Goal: Find specific page/section: Find specific page/section

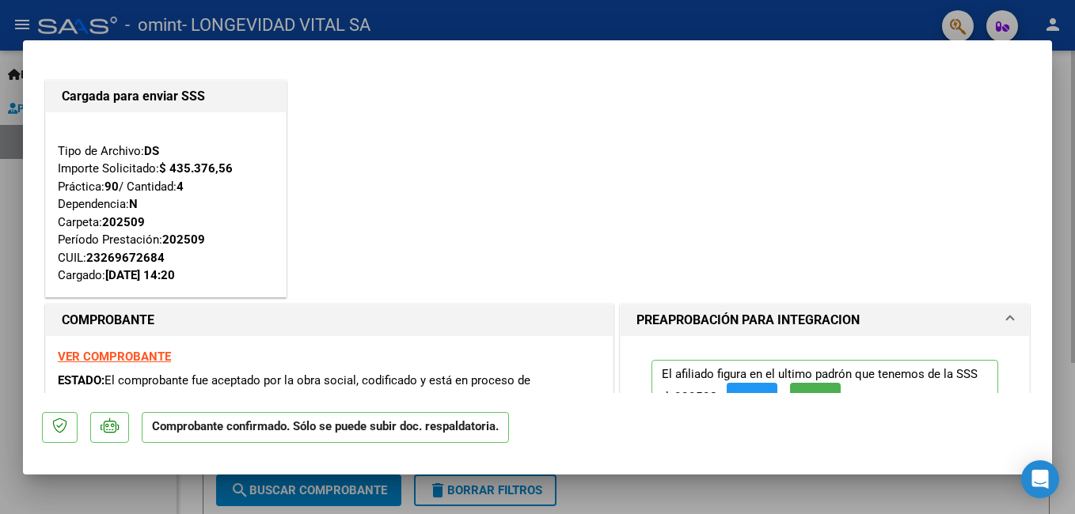
click at [1068, 70] on div at bounding box center [537, 257] width 1075 height 514
type input "$ 0,00"
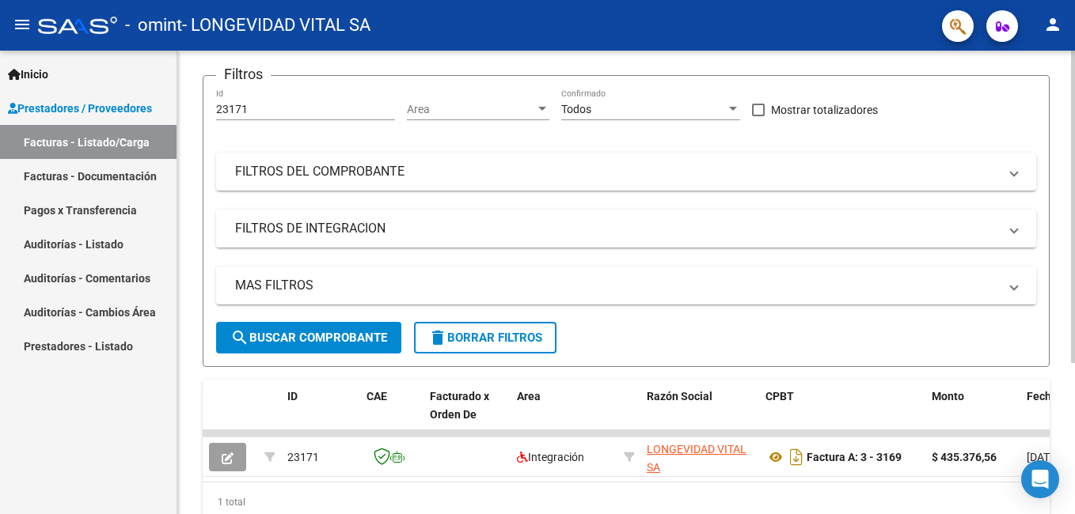
scroll to position [224, 0]
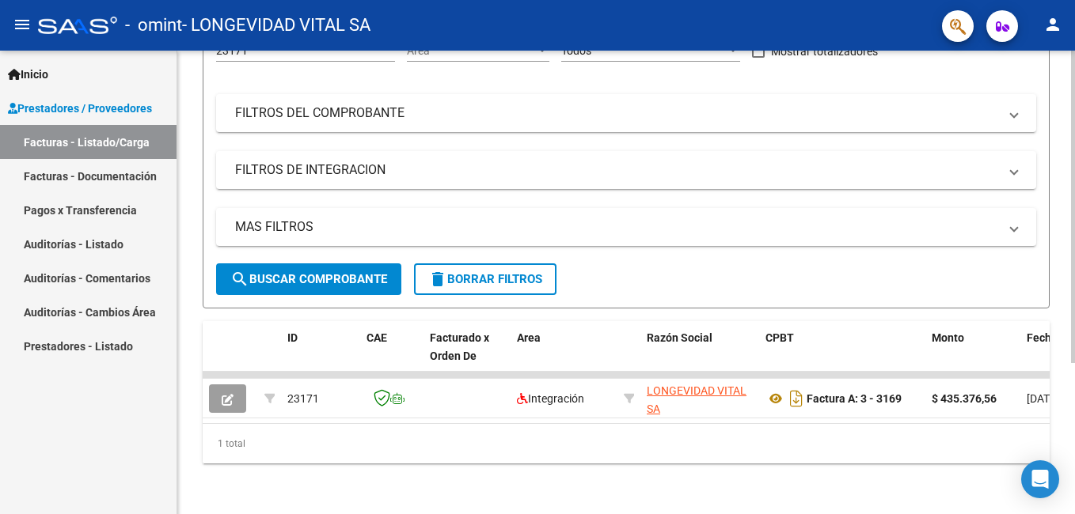
click at [331, 264] on button "search Buscar Comprobante" at bounding box center [308, 280] width 185 height 32
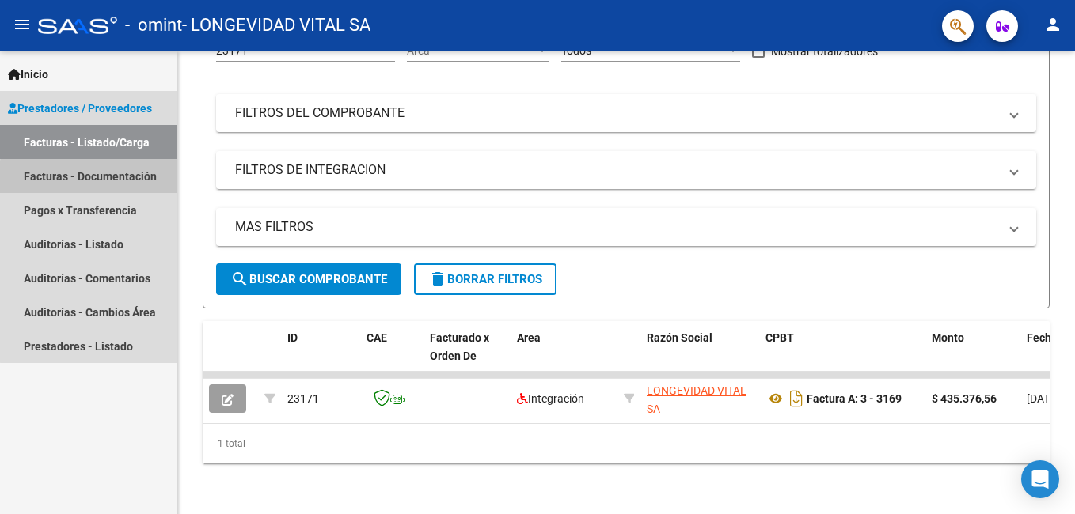
click at [92, 178] on link "Facturas - Documentación" at bounding box center [88, 176] width 176 height 34
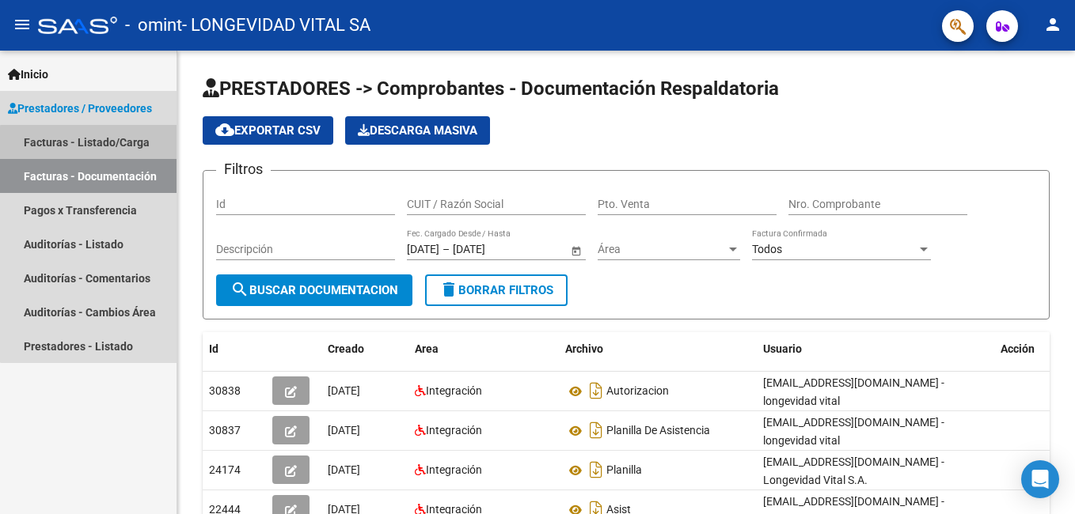
click at [100, 144] on link "Facturas - Listado/Carga" at bounding box center [88, 142] width 176 height 34
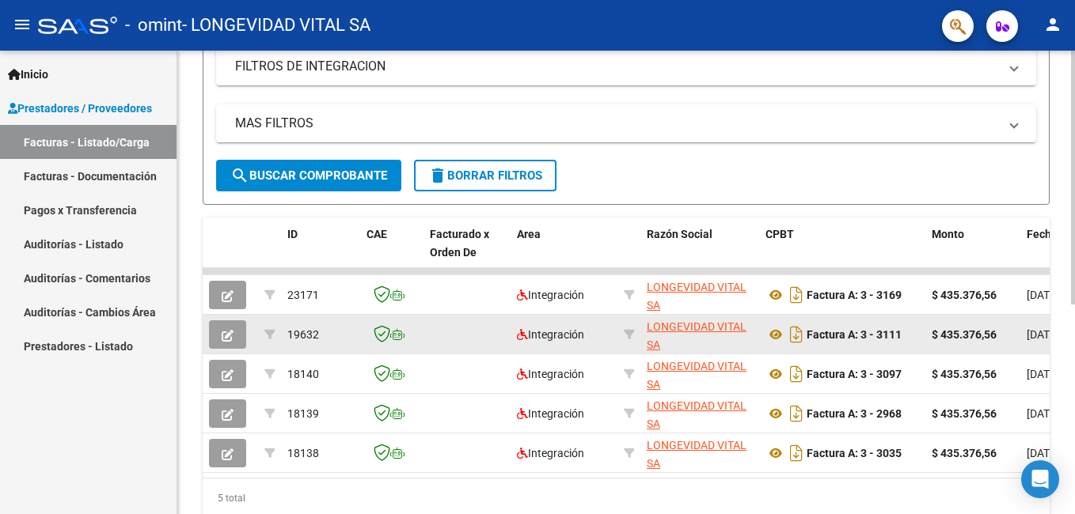
scroll to position [382, 0]
